Goal: Task Accomplishment & Management: Manage account settings

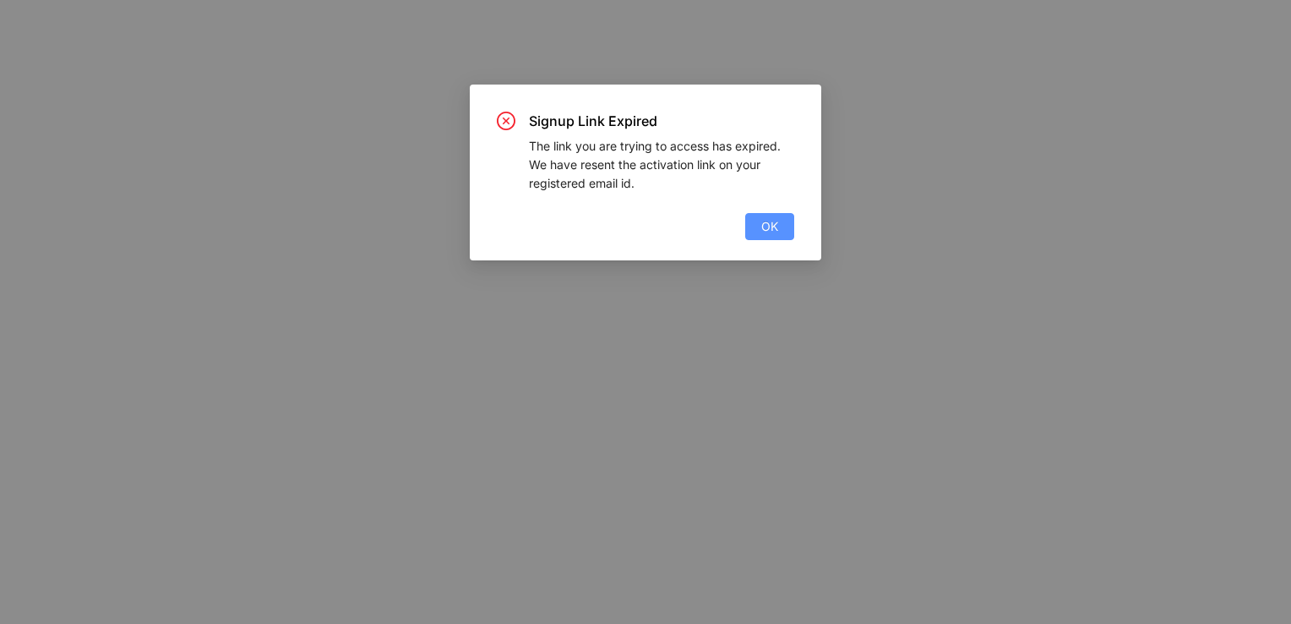
click at [781, 226] on button "OK" at bounding box center [769, 226] width 49 height 27
